Goal: Download file/media

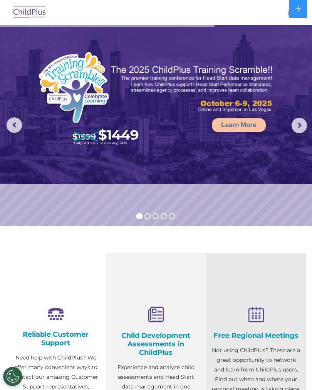
select select "MEDIUM"
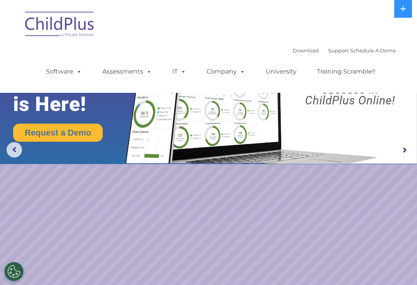
click at [312, 11] on icon at bounding box center [403, 9] width 6 height 6
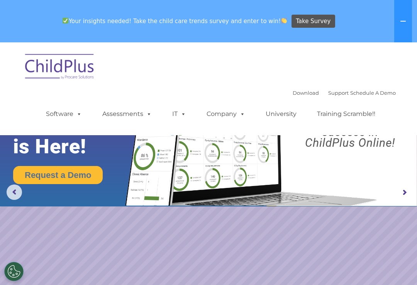
click at [312, 24] on button at bounding box center [403, 21] width 18 height 42
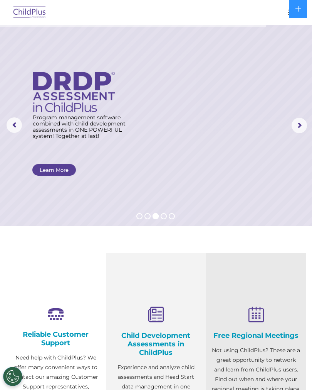
click at [287, 11] on button "button" at bounding box center [293, 12] width 16 height 12
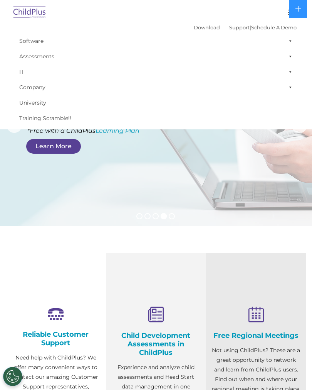
click at [270, 8] on div at bounding box center [156, 12] width 282 height 19
click at [286, 13] on button "button" at bounding box center [293, 12] width 16 height 12
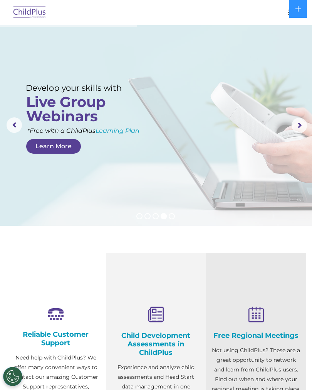
click at [285, 13] on button "button" at bounding box center [293, 12] width 16 height 12
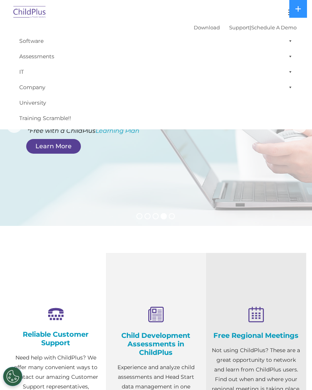
click at [279, 11] on div at bounding box center [156, 12] width 282 height 19
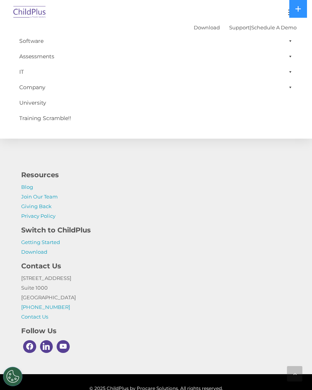
scroll to position [869, 0]
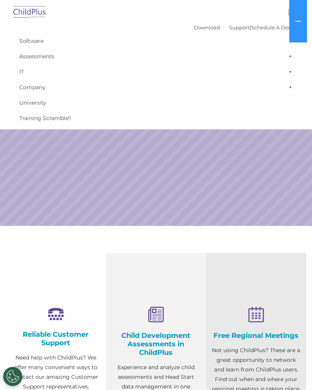
select select "MEDIUM"
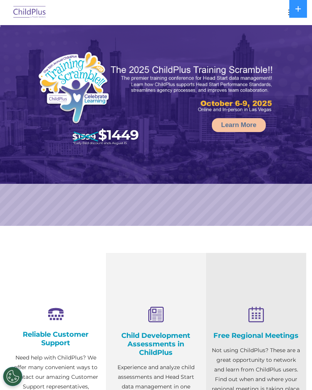
select select "MEDIUM"
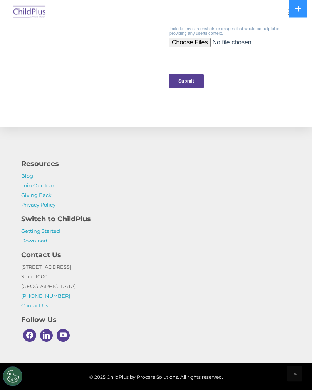
scroll to position [868, 0]
click at [46, 242] on link "Download" at bounding box center [34, 240] width 26 height 6
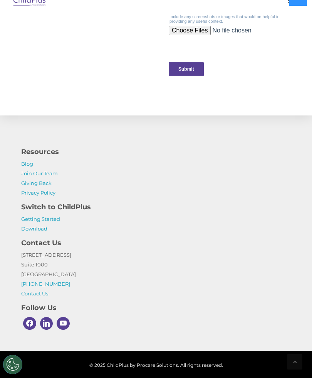
scroll to position [880, 0]
